Goal: Task Accomplishment & Management: Manage account settings

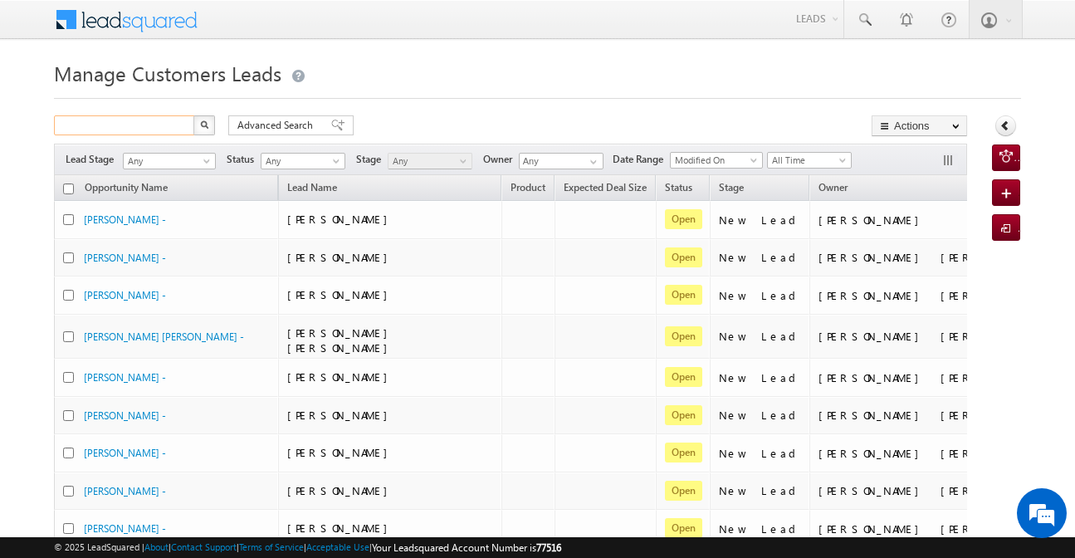
click at [149, 124] on input "text" at bounding box center [125, 125] width 142 height 20
paste input "832094"
type input "832094"
click at [193, 115] on button "button" at bounding box center [204, 125] width 22 height 20
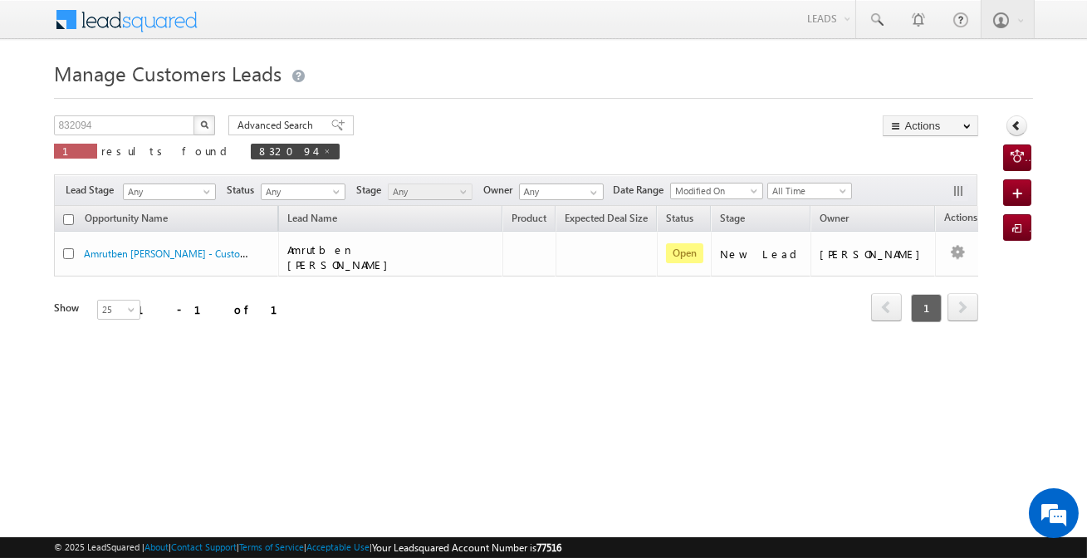
drag, startPoint x: 866, startPoint y: 268, endPoint x: 910, endPoint y: 257, distance: 45.3
click at [898, 262] on div "Opportunity Name Lead Name Product Expected Deal Size Status Stage Owner Action…" at bounding box center [515, 265] width 923 height 118
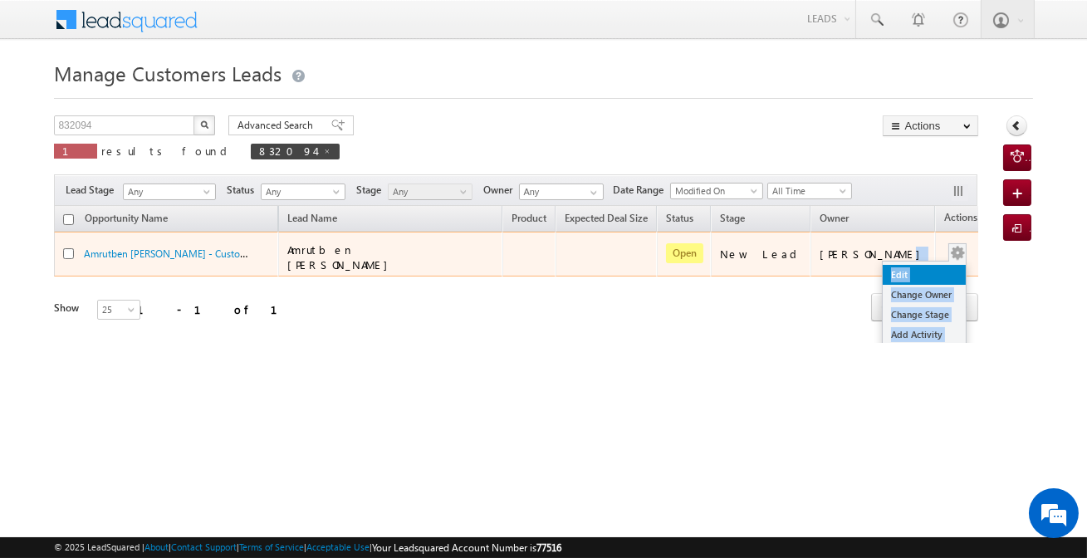
click at [892, 266] on link "Edit" at bounding box center [924, 275] width 83 height 20
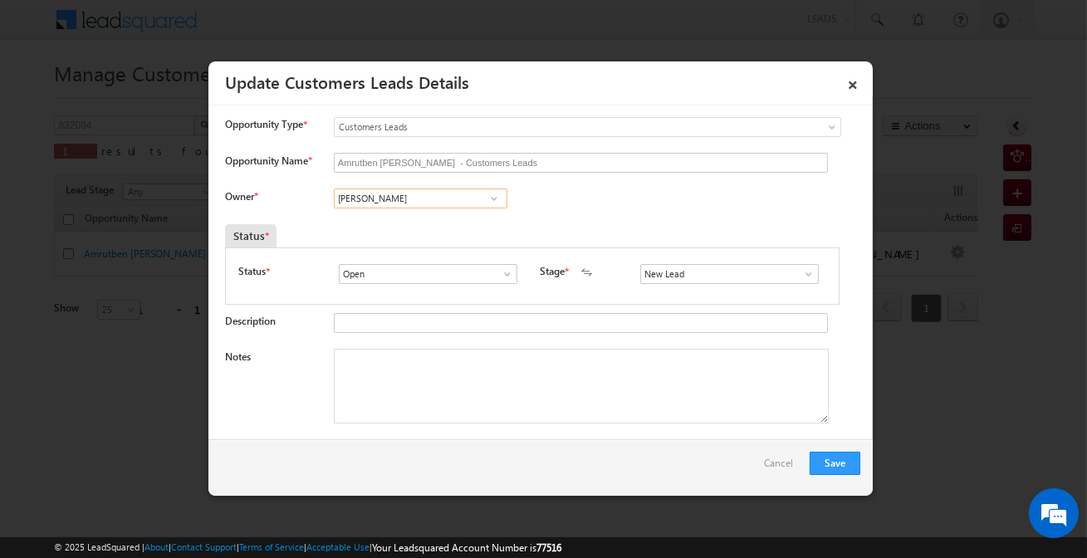
click at [399, 203] on input "[PERSON_NAME]" at bounding box center [421, 198] width 174 height 20
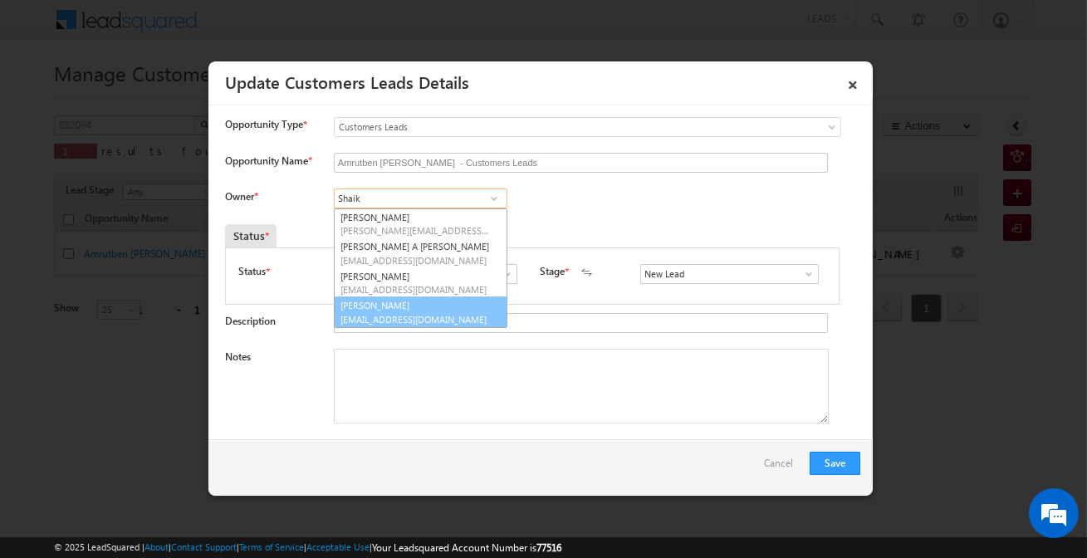
click at [430, 303] on link "[PERSON_NAME] [PERSON_NAME][EMAIL_ADDRESS][DOMAIN_NAME]" at bounding box center [421, 312] width 174 height 32
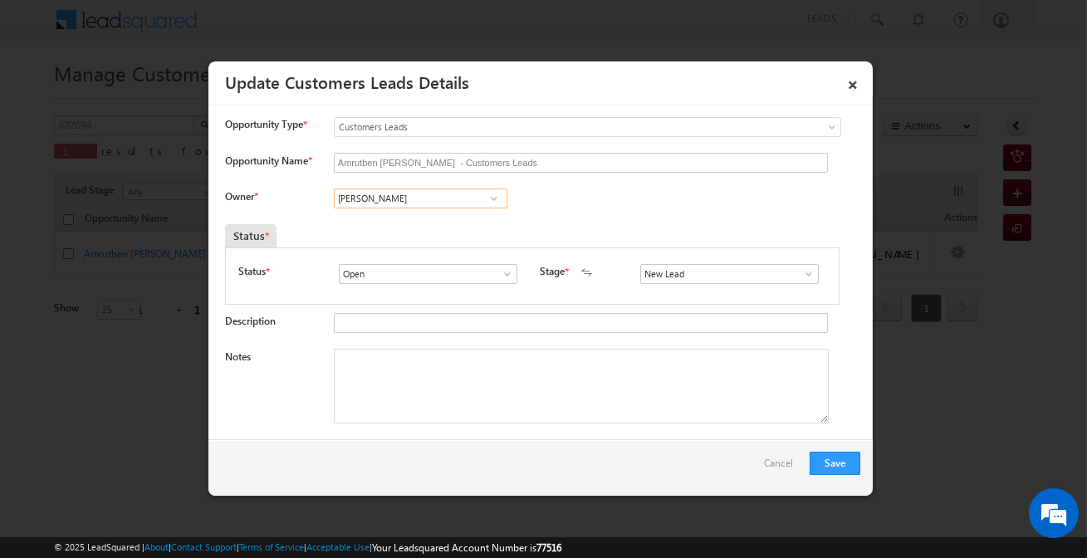
type input "[PERSON_NAME]"
click at [654, 272] on input "s" at bounding box center [729, 274] width 179 height 20
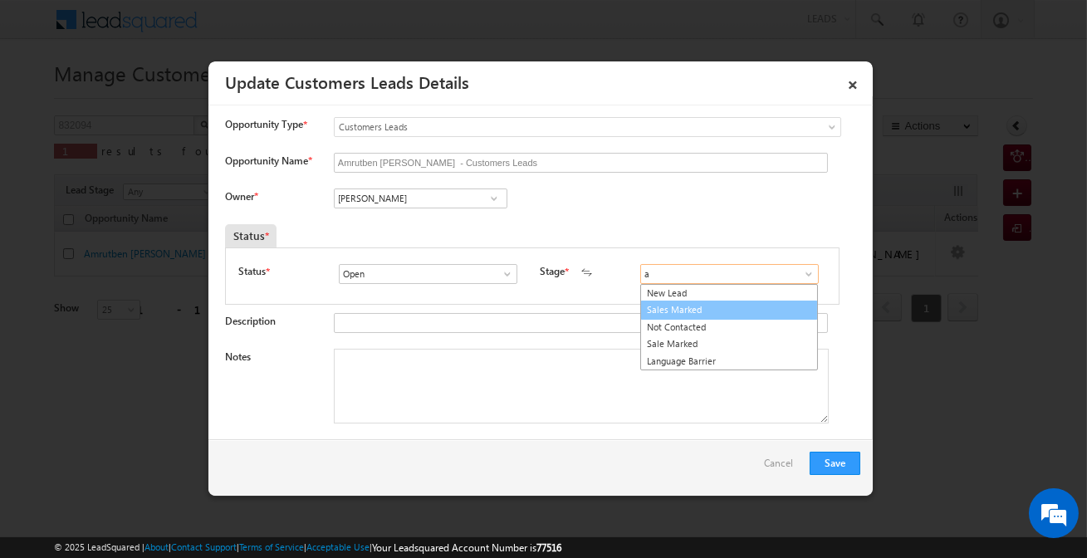
click at [664, 310] on link "Sales Marked" at bounding box center [729, 310] width 178 height 19
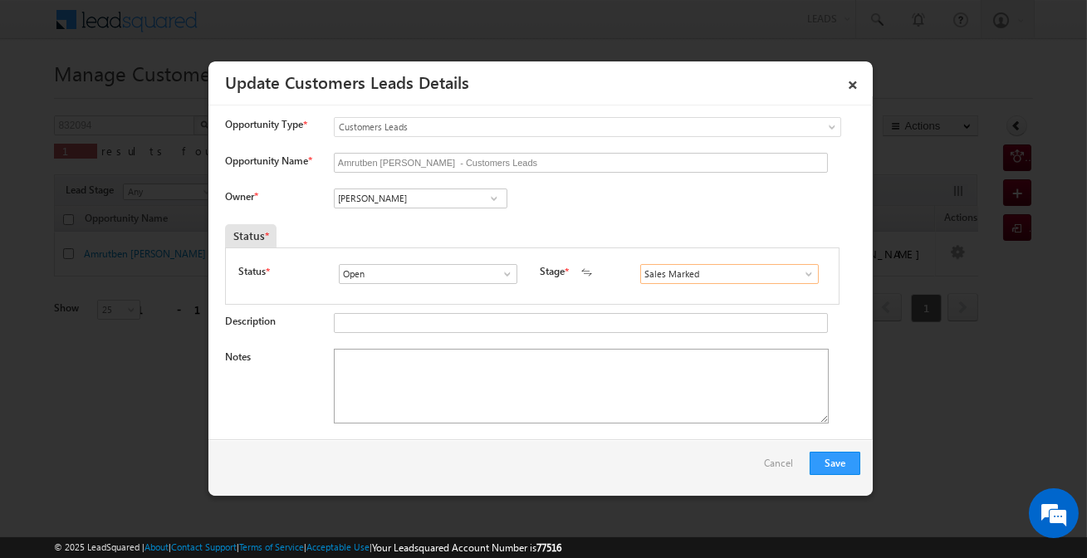
type input "Sales Marked"
click at [498, 391] on textarea "Notes" at bounding box center [581, 386] width 495 height 75
paste textarea "5 Lakh Required Customer for top-up/ Note - Customer said when your LO come i w…"
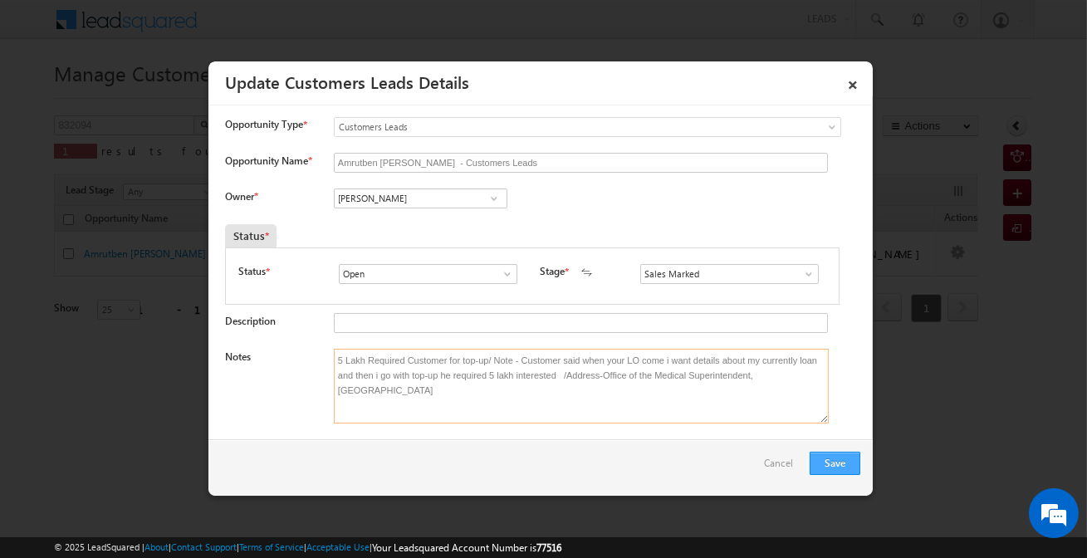
type textarea "5 Lakh Required Customer for top-up/ Note - Customer said when your LO come i w…"
click at [838, 462] on button "Save" at bounding box center [835, 463] width 51 height 23
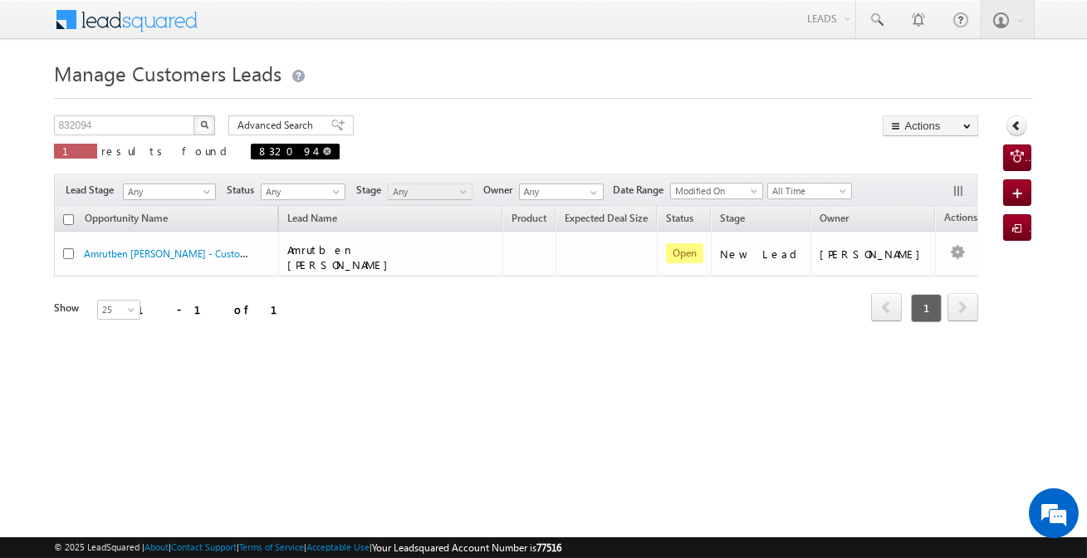
click at [323, 153] on span at bounding box center [327, 151] width 8 height 8
type input "Search Customers Leads"
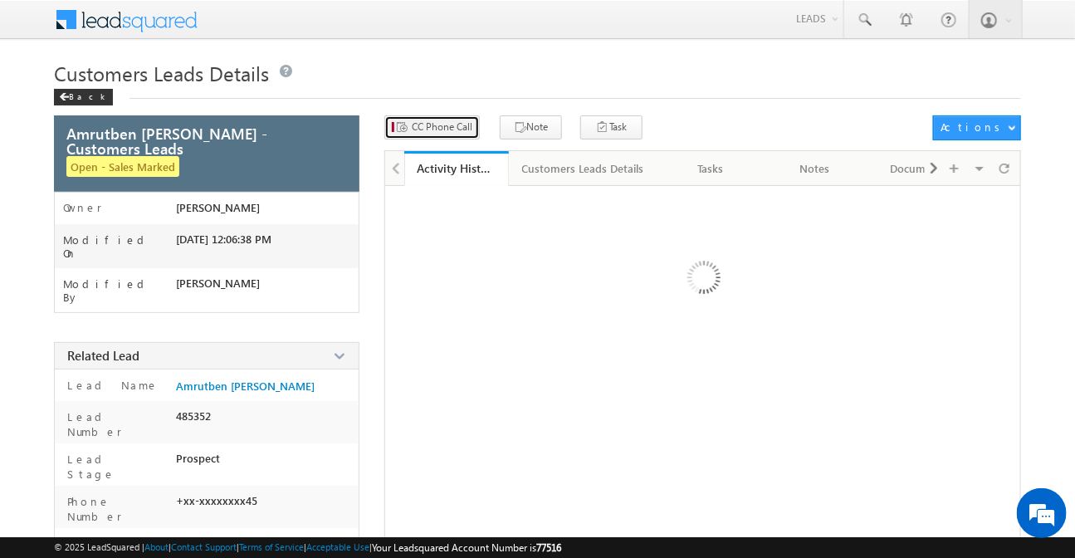
click at [446, 122] on span "CC Phone Call" at bounding box center [442, 127] width 61 height 15
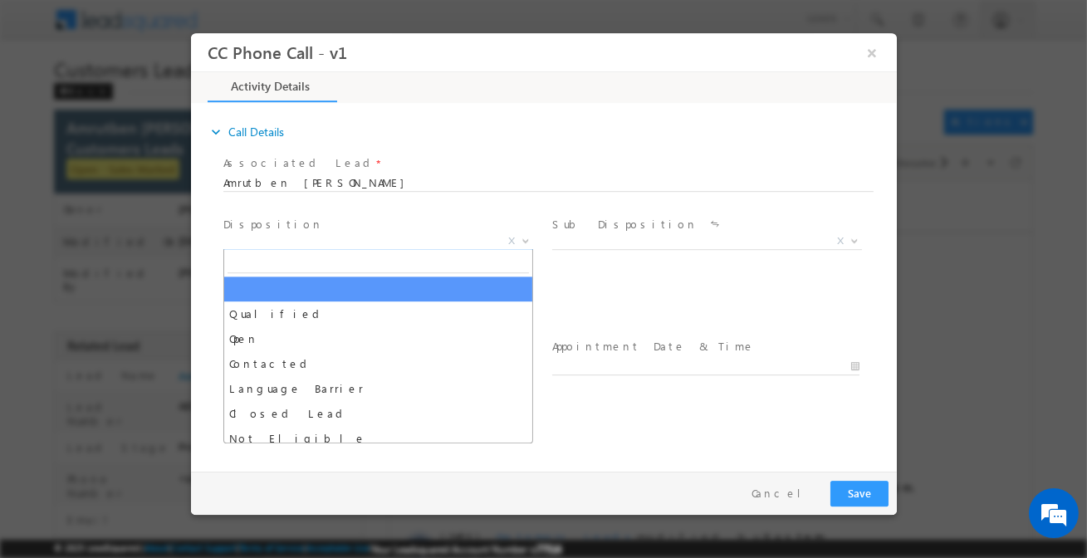
click at [349, 240] on span "X" at bounding box center [378, 241] width 310 height 17
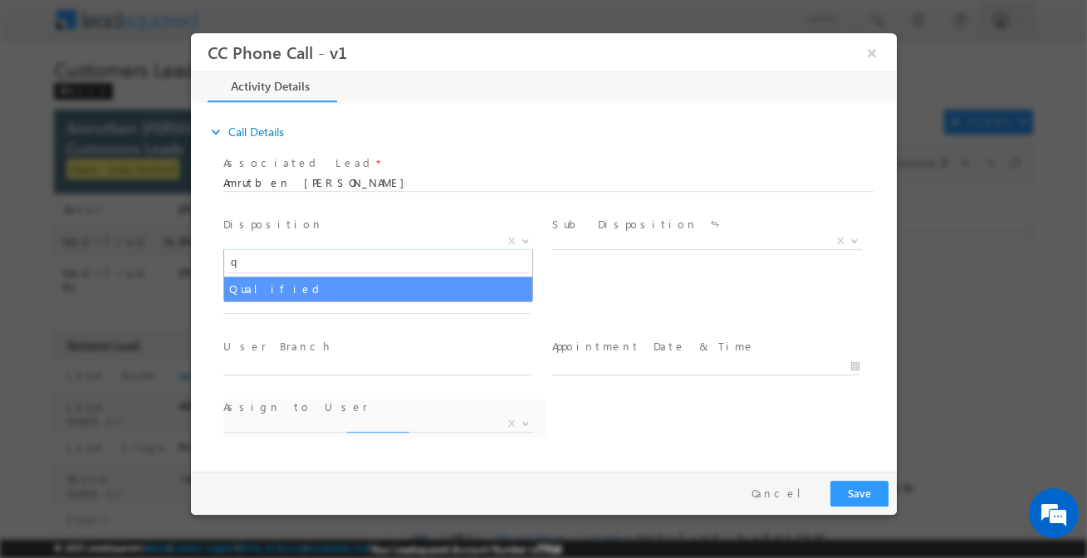
type input "q"
select select "Qualified"
select select "Rose.Shyse+sgrl@leadsquared.com"
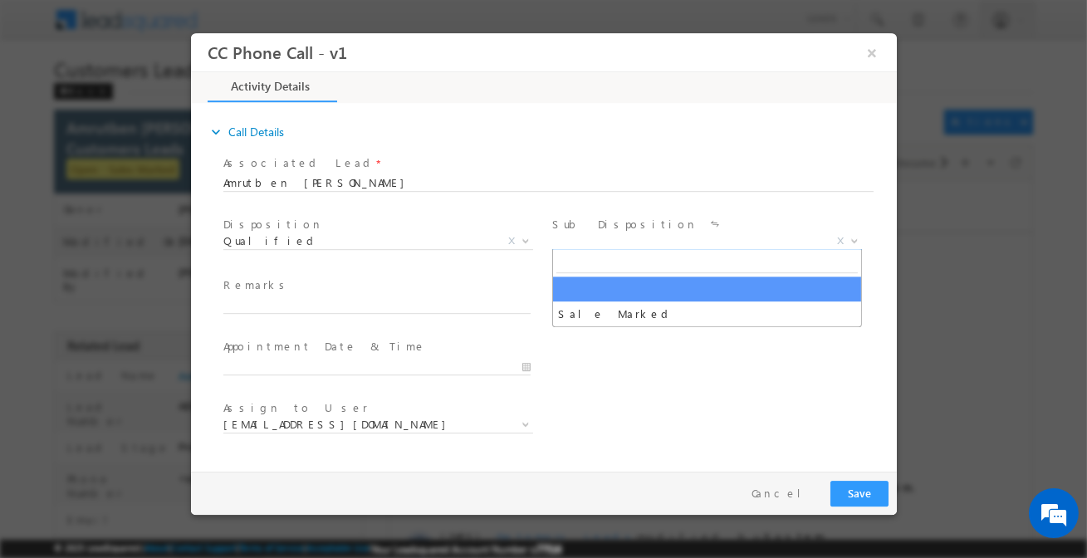
click at [607, 247] on span "Sale Marked X" at bounding box center [712, 244] width 322 height 20
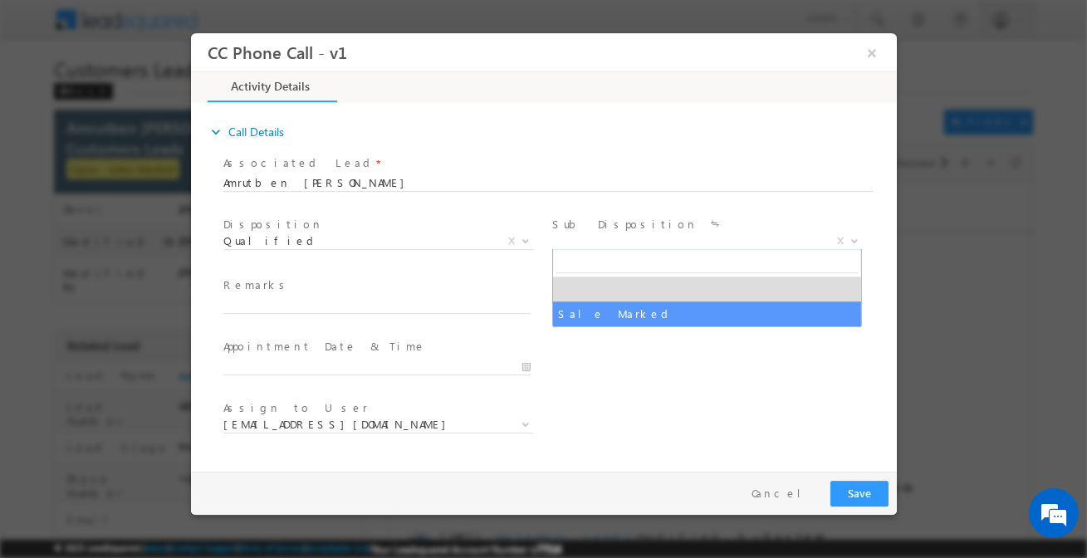
select select "Sale Marked"
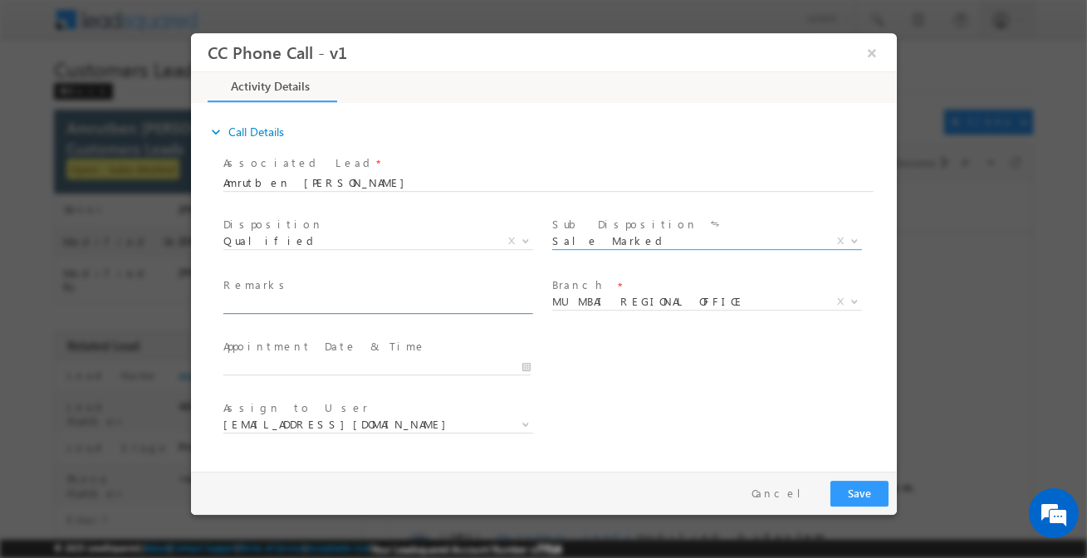
click at [452, 304] on input "text" at bounding box center [376, 305] width 307 height 17
paste input "5 Lakh Required Customer for top-up/ Note - Customer said when your LO come i w…"
drag, startPoint x: 452, startPoint y: 304, endPoint x: 464, endPoint y: 305, distance: 12.5
click at [452, 304] on input "text" at bounding box center [376, 305] width 307 height 17
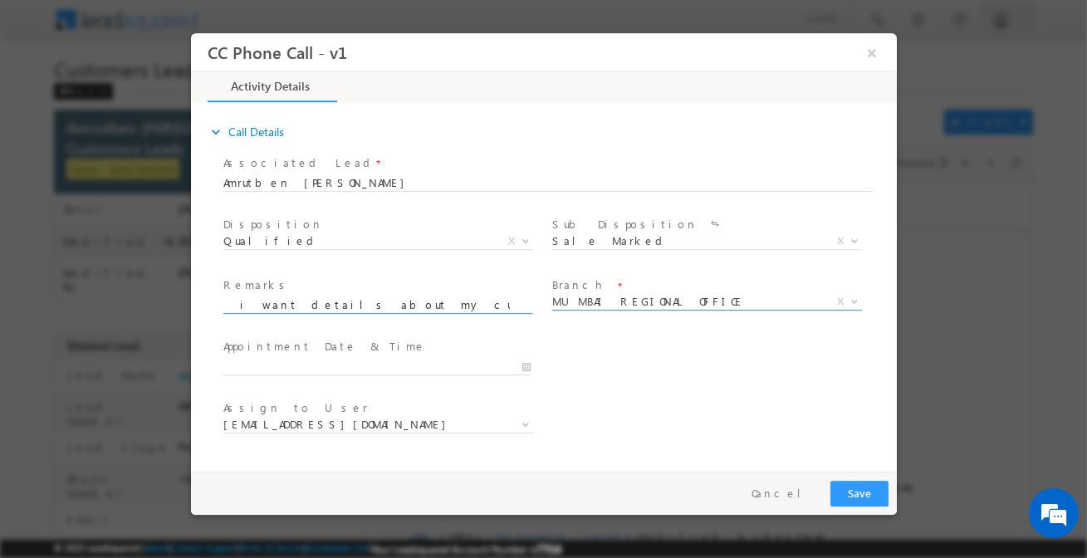
type input "5 Lakh Required Customer for top-up/ Note - Customer said when your LO come i w…"
click at [643, 301] on span "MUMBAI REGIONAL OFFICE" at bounding box center [686, 301] width 270 height 15
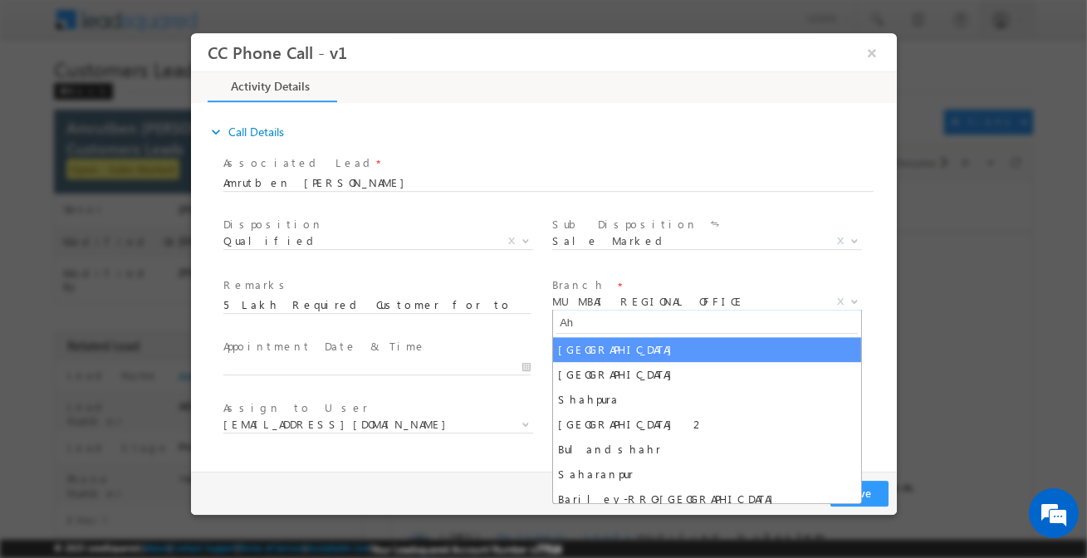
type input "Ah"
select select "[GEOGRAPHIC_DATA]"
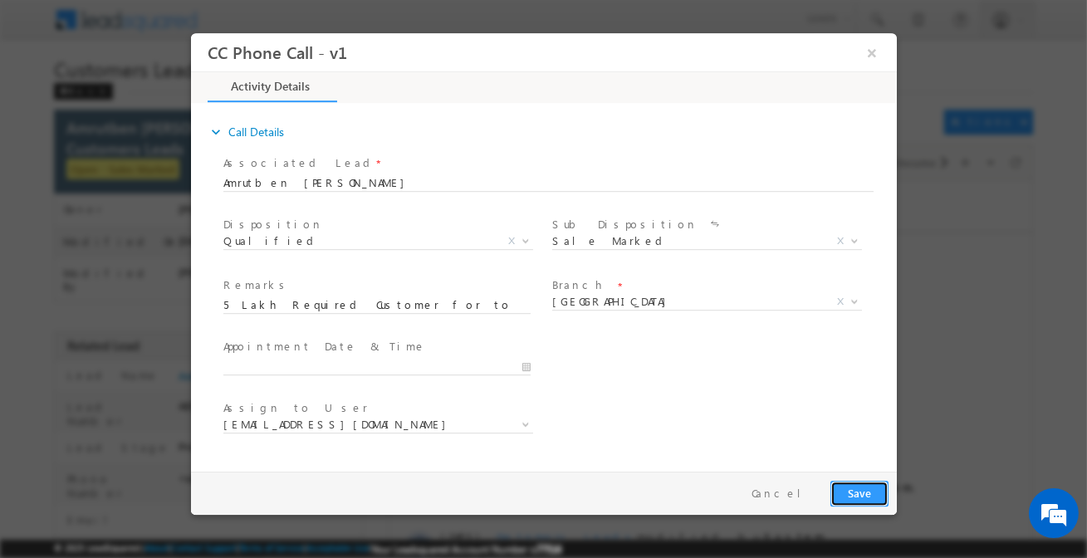
click at [839, 486] on button "Save" at bounding box center [858, 494] width 58 height 26
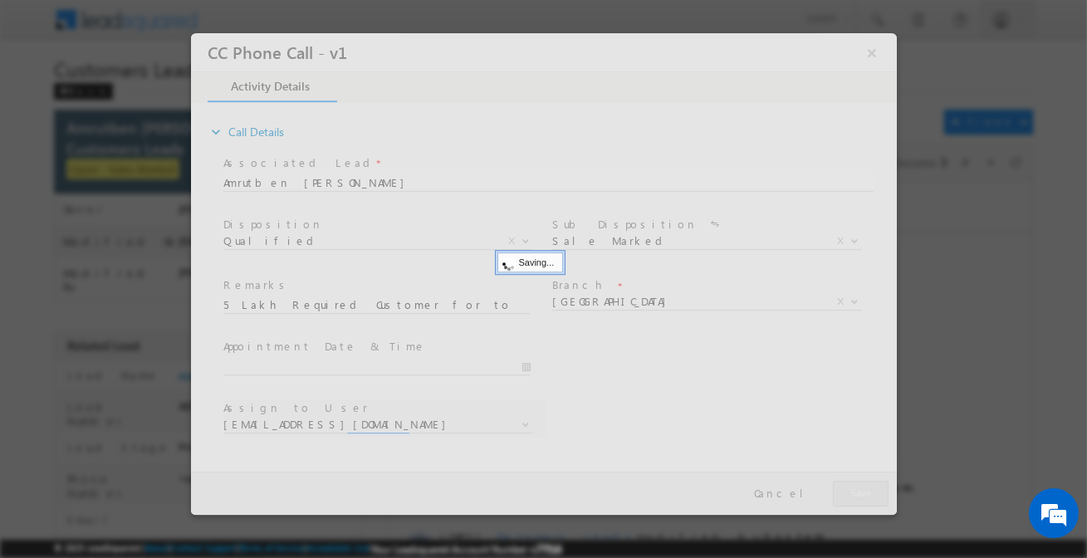
select select "manishkumar.thakor@sgrlimited.in"
